Goal: Information Seeking & Learning: Learn about a topic

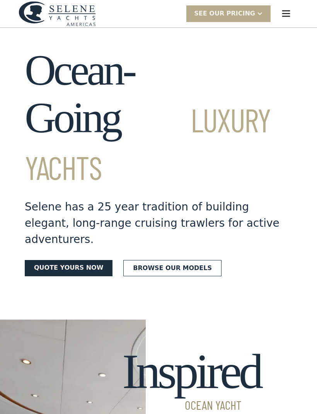
click at [257, 14] on div at bounding box center [260, 13] width 6 height 6
click at [288, 13] on img "menu" at bounding box center [286, 13] width 11 height 11
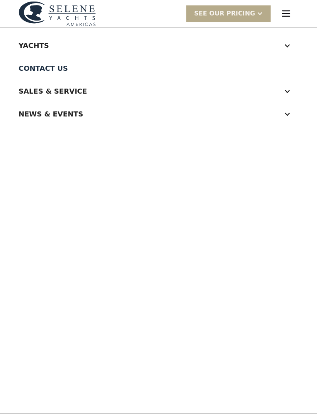
click at [288, 46] on div at bounding box center [287, 45] width 7 height 7
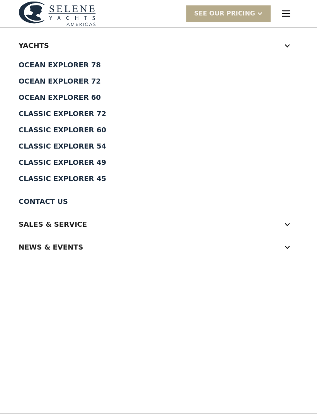
click at [67, 176] on div "Classic Explorer 45" at bounding box center [159, 178] width 280 height 7
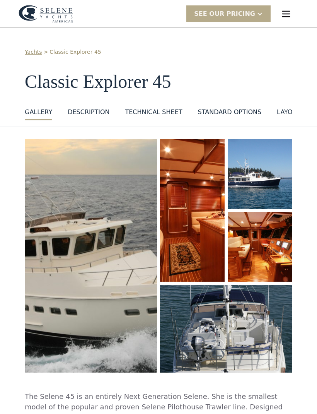
click at [106, 249] on img "open lightbox" at bounding box center [91, 255] width 132 height 233
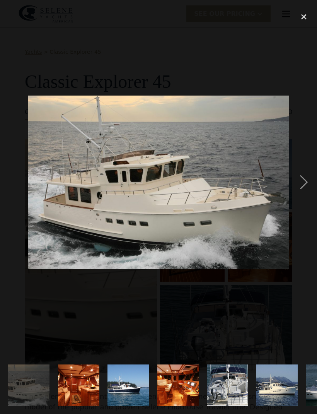
click at [307, 198] on div "next image" at bounding box center [304, 182] width 26 height 348
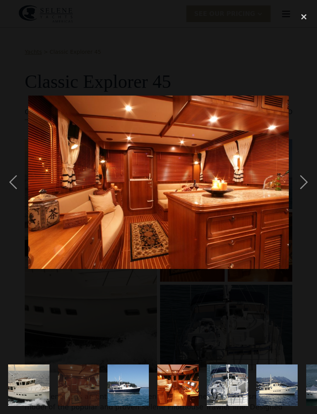
click at [305, 197] on div "next image" at bounding box center [304, 182] width 26 height 348
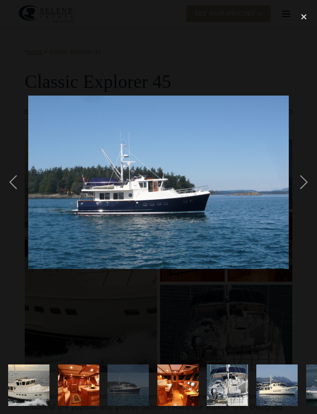
click at [306, 196] on div "next image" at bounding box center [304, 182] width 26 height 348
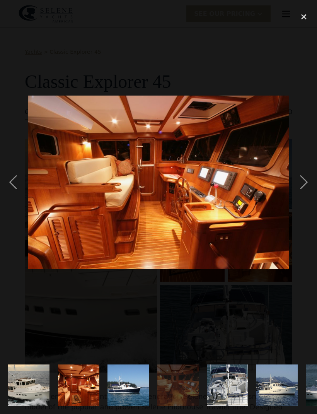
click at [302, 193] on div "next image" at bounding box center [304, 182] width 26 height 348
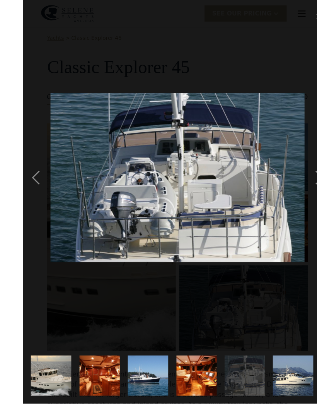
scroll to position [17, 0]
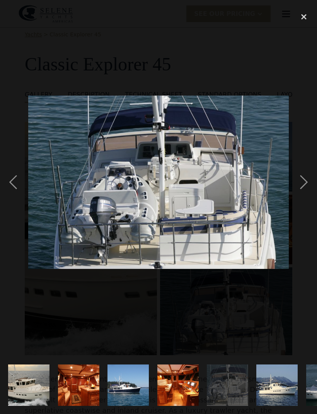
click at [302, 195] on div "next image" at bounding box center [304, 182] width 26 height 348
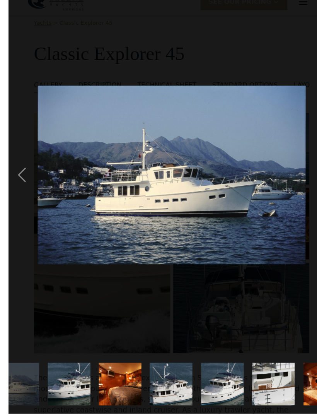
scroll to position [19, 0]
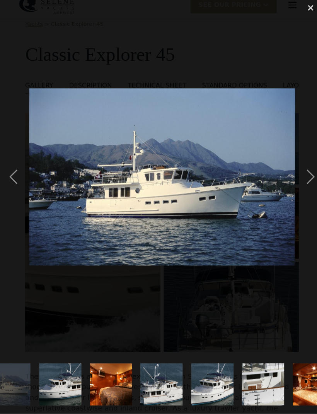
click at [305, 184] on div "next image" at bounding box center [304, 182] width 26 height 348
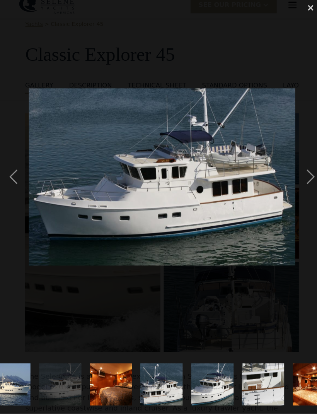
click at [304, 185] on div "next image" at bounding box center [304, 182] width 26 height 348
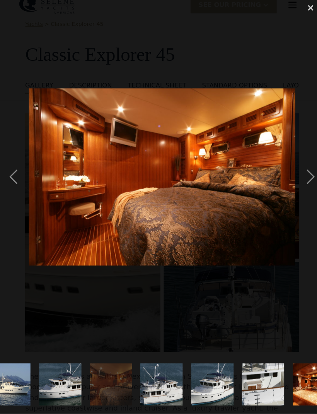
click at [302, 185] on div "next image" at bounding box center [304, 182] width 26 height 348
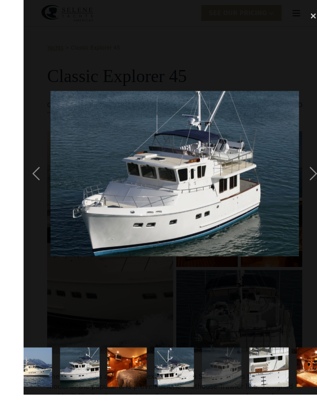
scroll to position [17, 0]
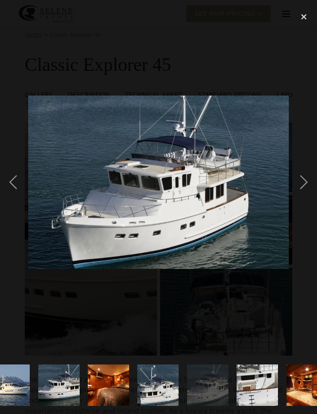
click at [16, 198] on div "previous image" at bounding box center [13, 182] width 26 height 348
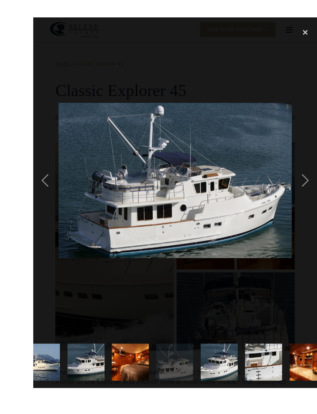
scroll to position [5, 0]
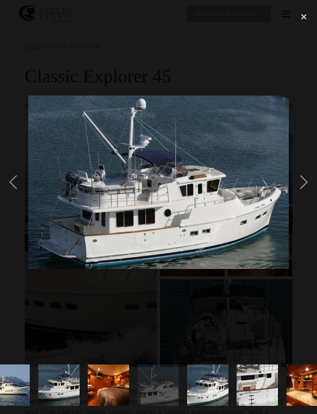
click at [305, 196] on div "next image" at bounding box center [304, 182] width 26 height 348
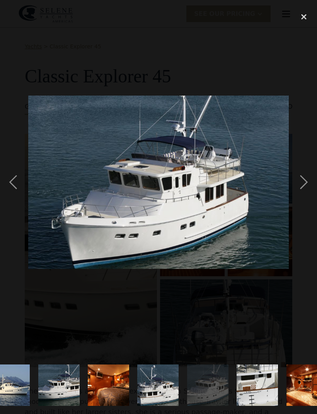
click at [302, 192] on div "next image" at bounding box center [304, 182] width 26 height 348
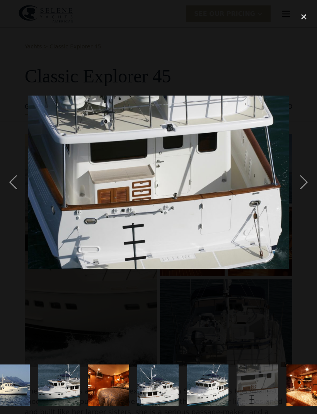
click at [306, 194] on div "next image" at bounding box center [304, 182] width 26 height 348
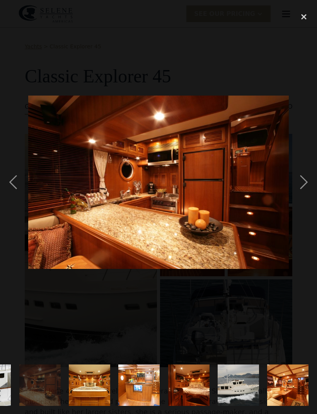
scroll to position [0, 584]
click at [306, 194] on div "next image" at bounding box center [304, 182] width 26 height 348
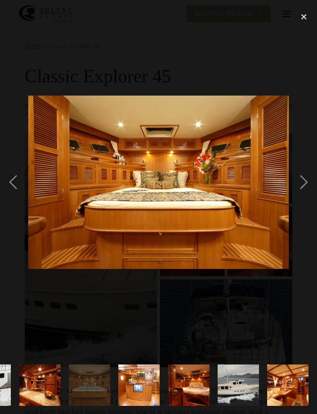
click at [306, 193] on div "next image" at bounding box center [304, 182] width 26 height 348
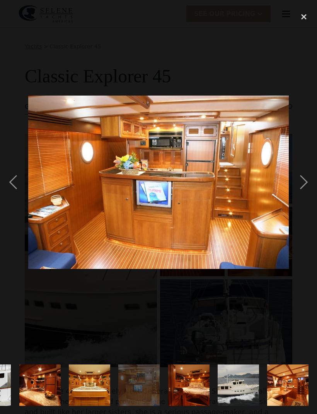
click at [305, 194] on div "next image" at bounding box center [304, 182] width 26 height 348
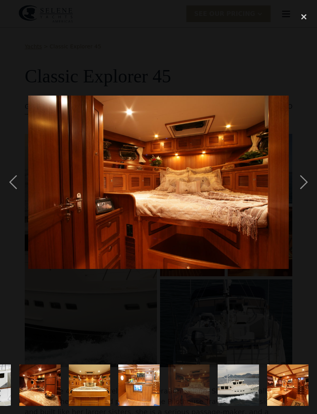
click at [305, 193] on div "next image" at bounding box center [304, 182] width 26 height 348
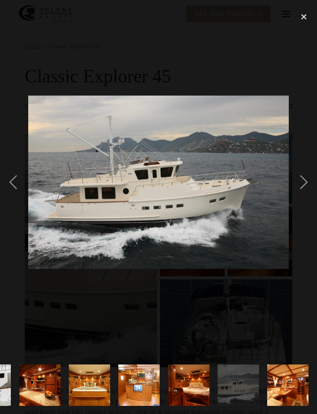
click at [304, 193] on div "next image" at bounding box center [304, 182] width 26 height 348
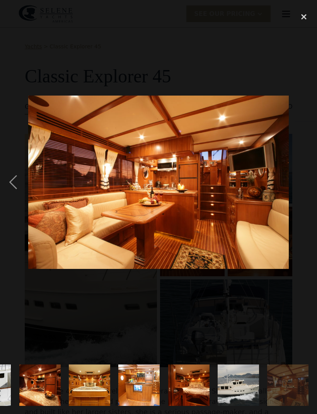
click at [305, 193] on div "next image" at bounding box center [304, 182] width 26 height 348
click at [306, 16] on div "close lightbox" at bounding box center [304, 16] width 26 height 17
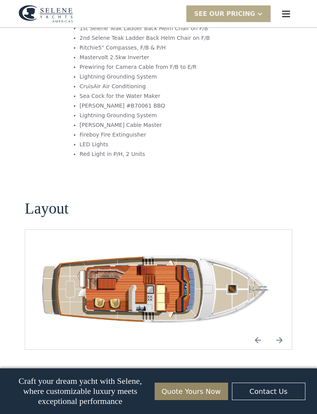
scroll to position [1001, 0]
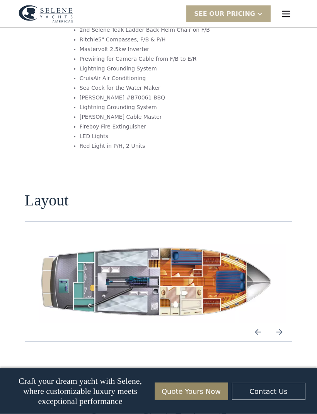
click at [283, 323] on img "Next slide" at bounding box center [279, 332] width 19 height 19
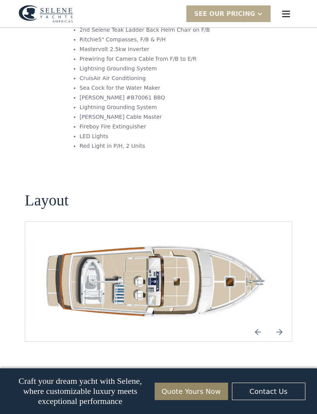
click at [255, 323] on img "Previous slide" at bounding box center [258, 332] width 19 height 19
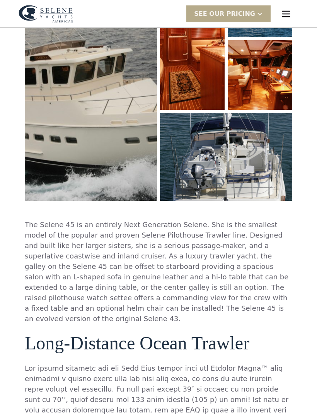
scroll to position [0, 0]
